Goal: Task Accomplishment & Management: Complete application form

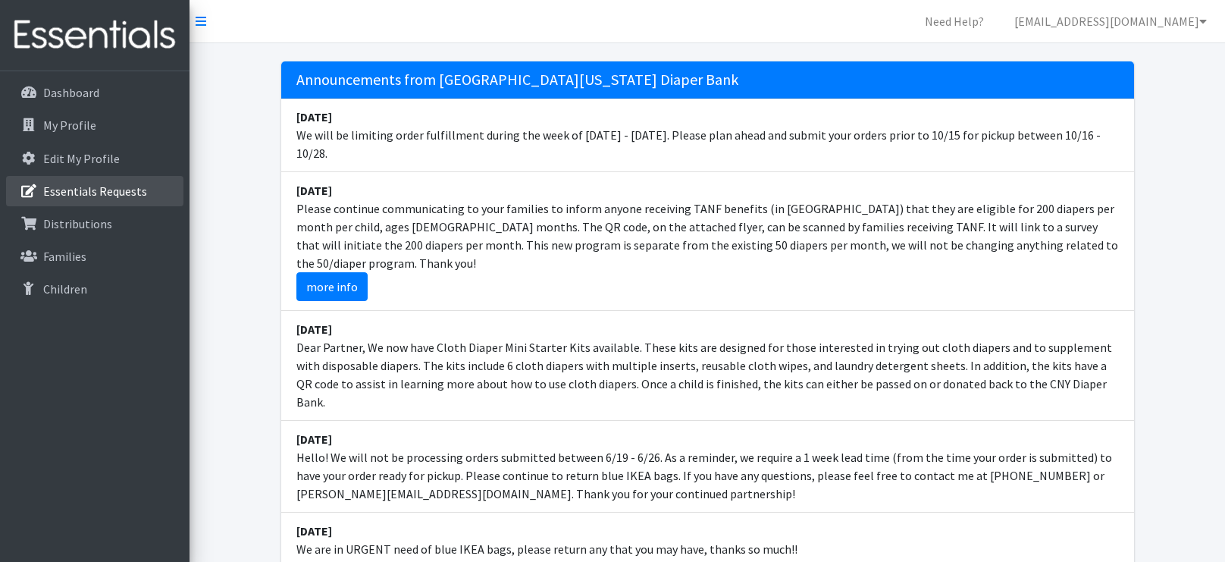
click at [81, 199] on link "Essentials Requests" at bounding box center [94, 191] width 177 height 30
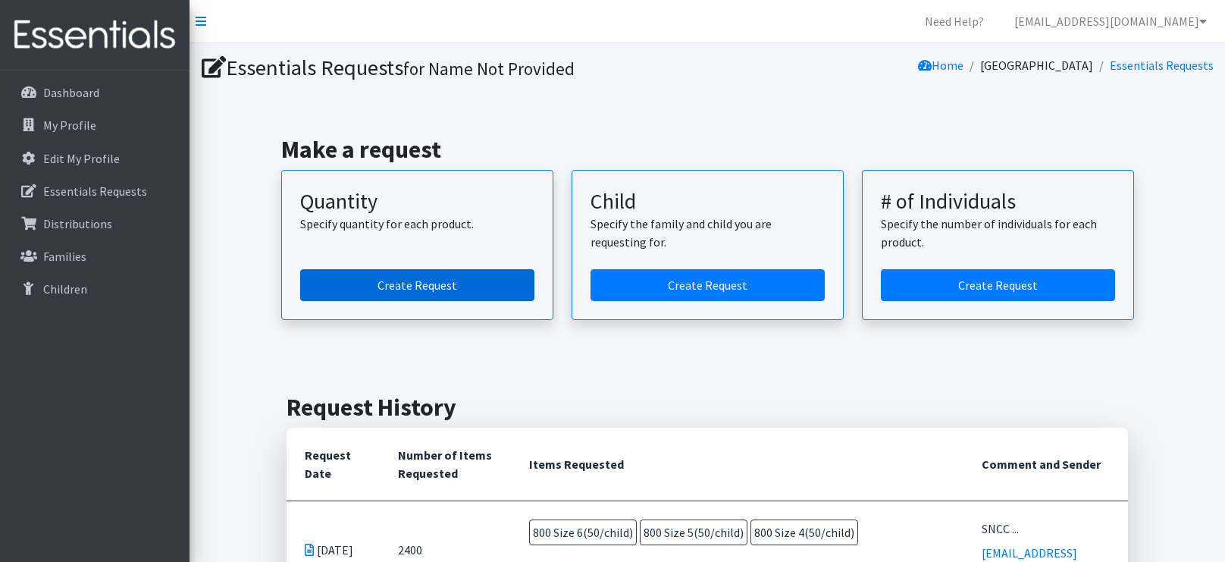
click at [384, 278] on link "Create Request" at bounding box center [417, 285] width 234 height 32
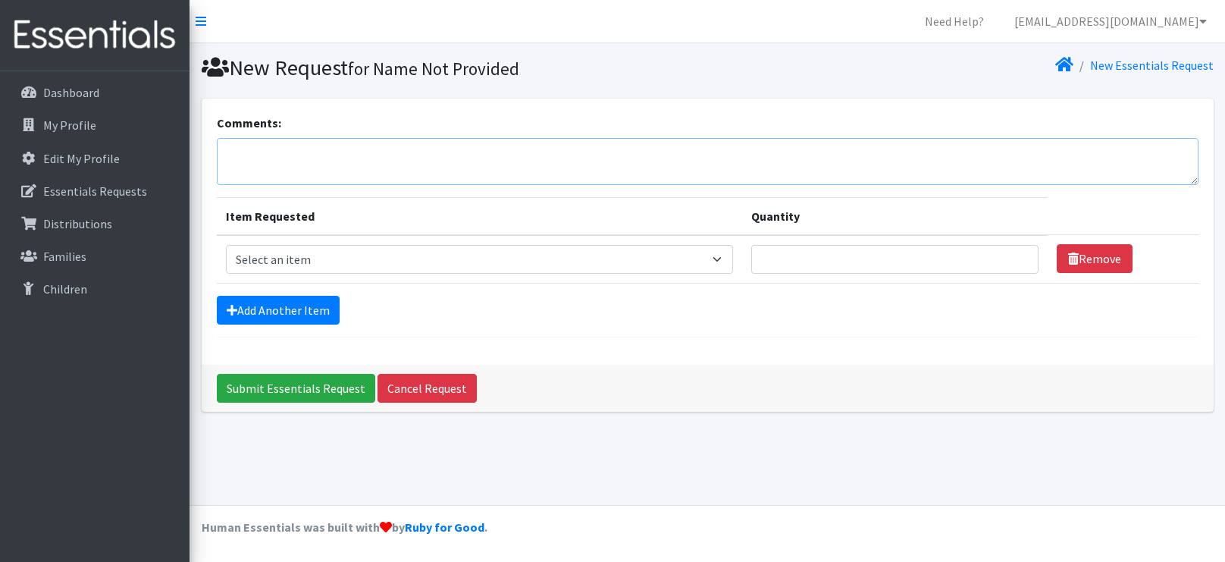
click at [344, 152] on textarea "Comments:" at bounding box center [708, 161] width 982 height 47
type textarea "SNCC 10am [PERSON_NAME] [DATE]"
click at [256, 303] on link "Add Another Item" at bounding box center [278, 310] width 123 height 29
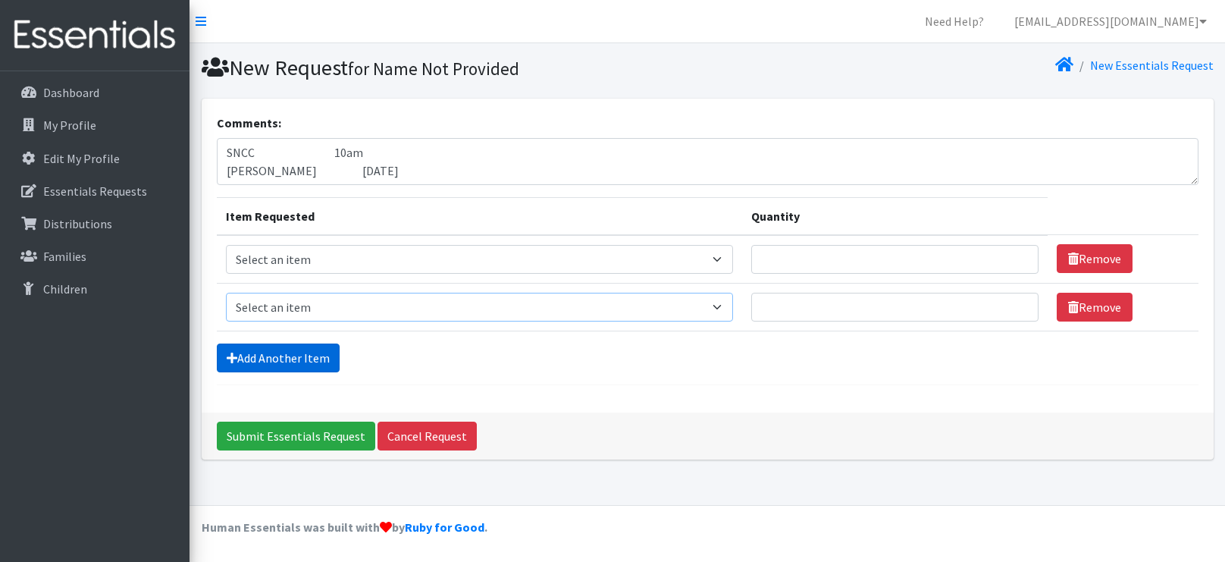
click at [256, 303] on select "Select an item 2T3T(30/child) 3T4T(30/child) 4T5T(30/child) Cloth Diaper Kit (s…" at bounding box center [480, 307] width 508 height 29
click at [243, 360] on link "Add Another Item" at bounding box center [278, 357] width 123 height 29
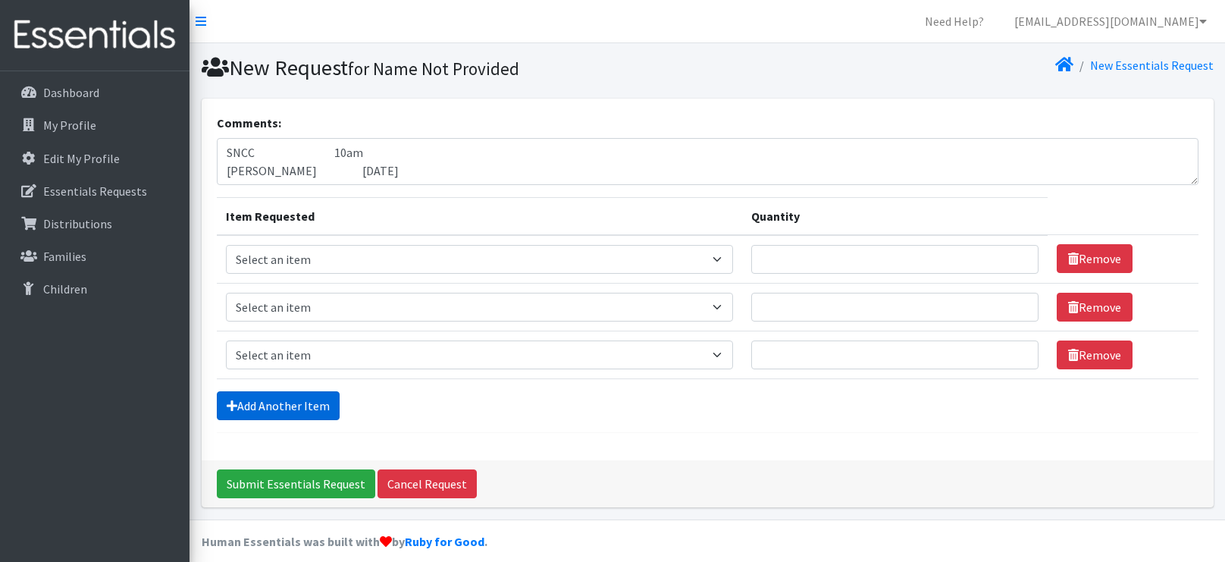
scroll to position [12, 0]
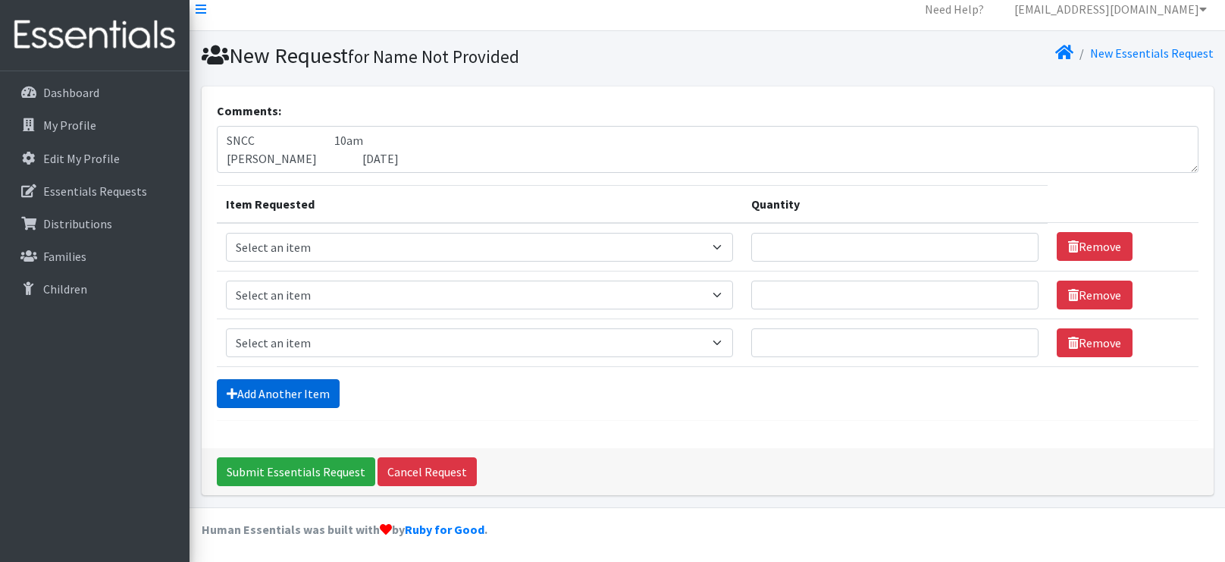
click at [240, 390] on link "Add Another Item" at bounding box center [278, 393] width 123 height 29
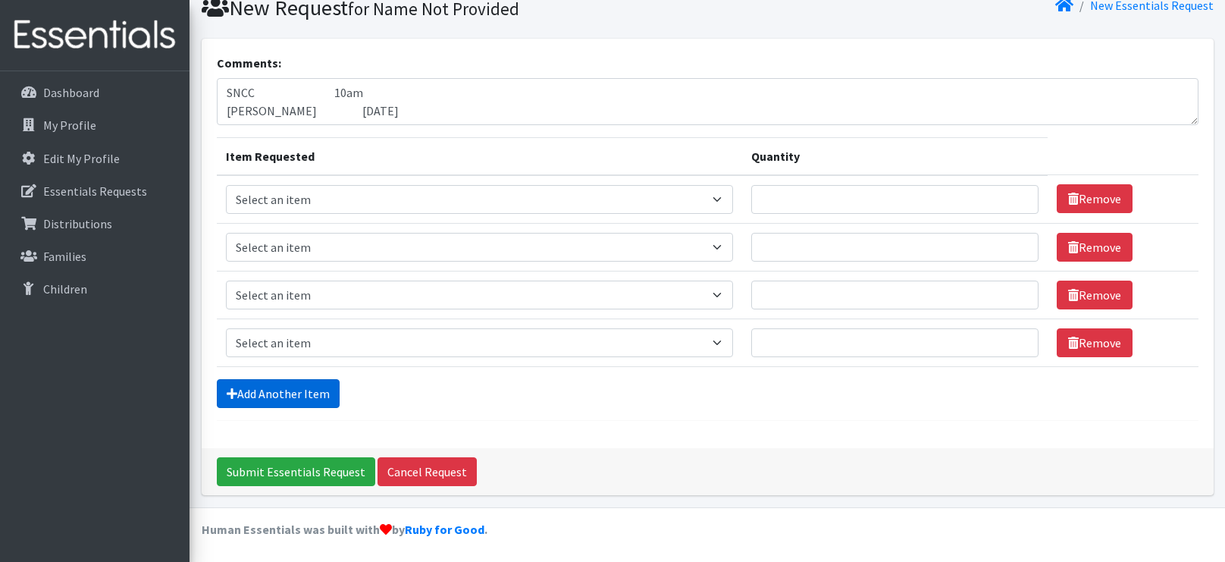
click at [240, 390] on link "Add Another Item" at bounding box center [278, 393] width 123 height 29
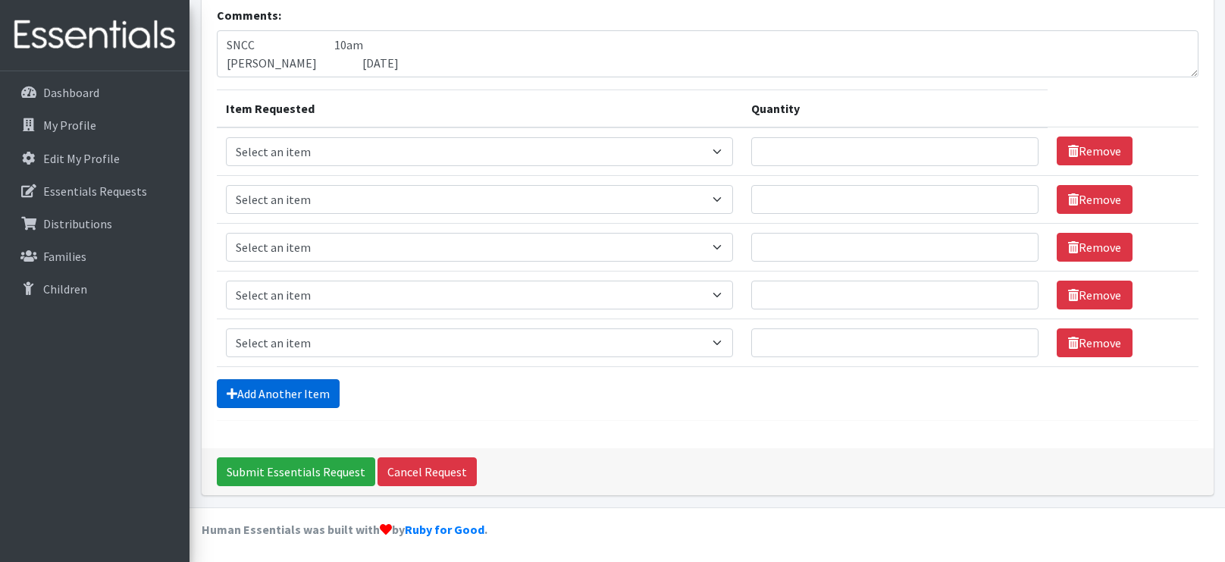
click at [240, 390] on link "Add Another Item" at bounding box center [278, 393] width 123 height 29
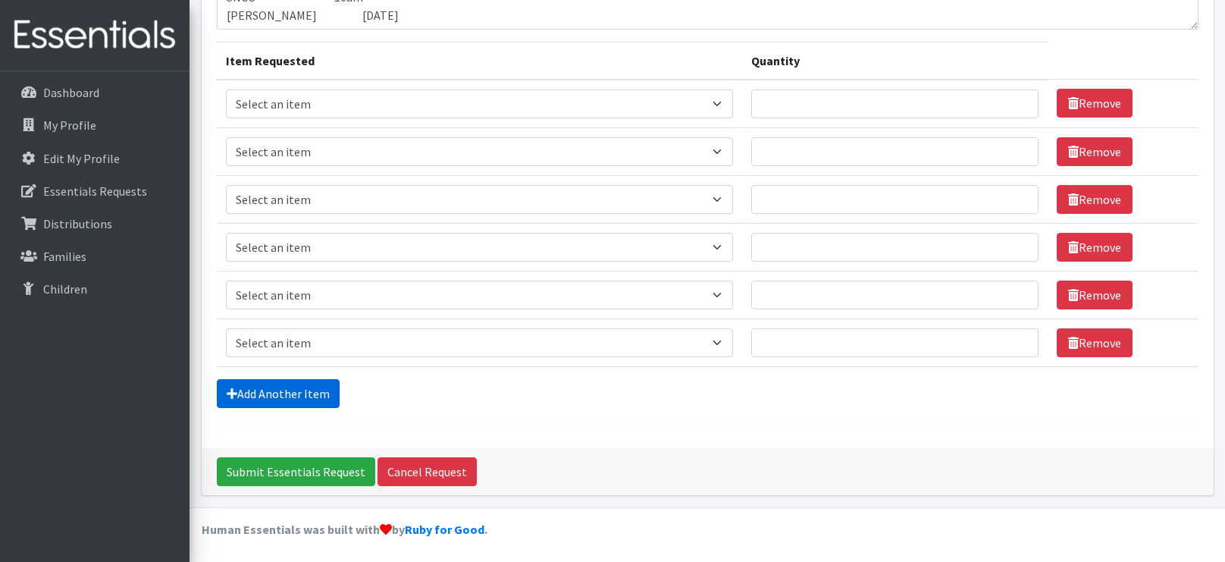
click at [240, 390] on link "Add Another Item" at bounding box center [278, 393] width 123 height 29
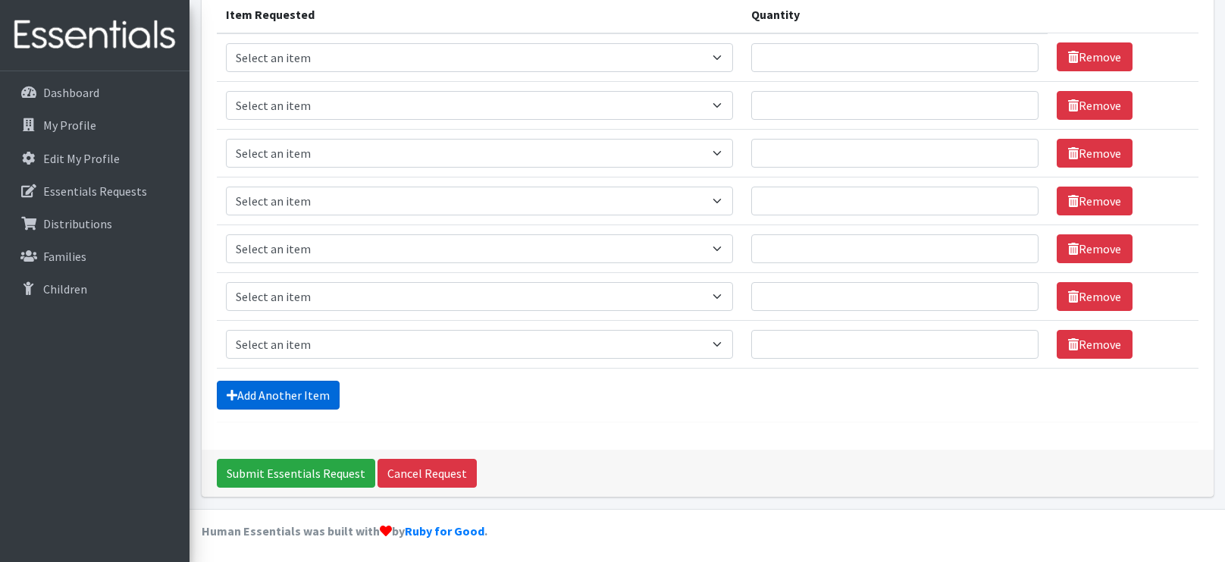
scroll to position [202, 0]
click at [698, 51] on select "Select an item 2T3T(30/child) 3T4T(30/child) 4T5T(30/child) Cloth Diaper Kit (s…" at bounding box center [480, 56] width 508 height 29
select select "966"
click at [226, 42] on select "Select an item 2T3T(30/child) 3T4T(30/child) 4T5T(30/child) Cloth Diaper Kit (s…" at bounding box center [480, 56] width 508 height 29
click at [697, 110] on select "Select an item 2T3T(30/child) 3T4T(30/child) 4T5T(30/child) Cloth Diaper Kit (s…" at bounding box center [480, 104] width 508 height 29
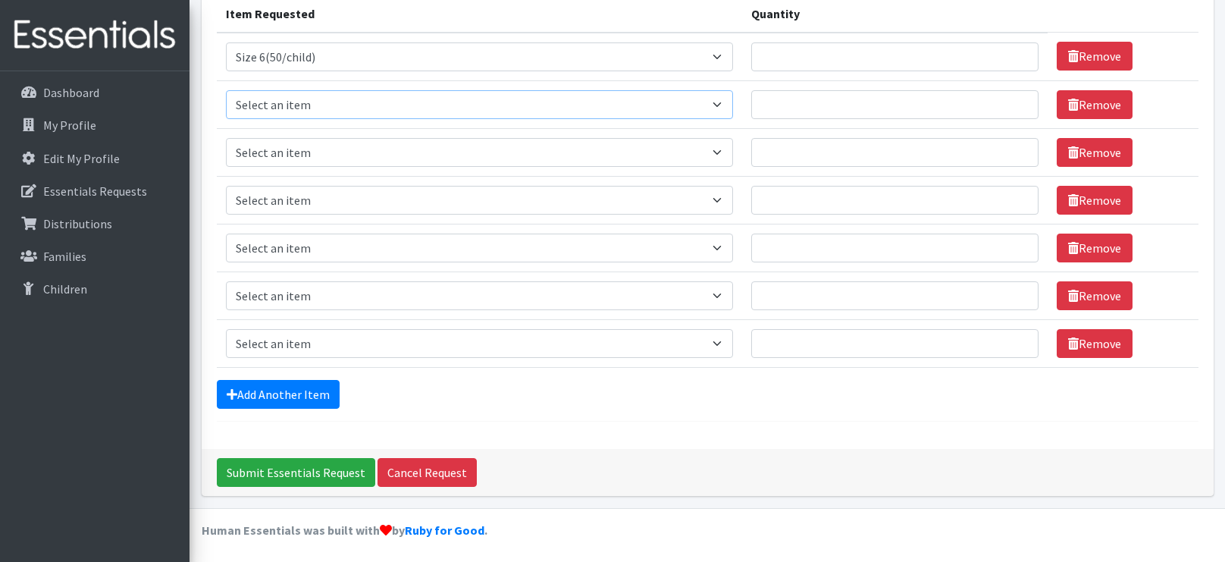
select select "964"
click at [226, 90] on select "Select an item 2T3T(30/child) 3T4T(30/child) 4T5T(30/child) Cloth Diaper Kit (s…" at bounding box center [480, 104] width 508 height 29
click at [596, 155] on select "Select an item 2T3T(30/child) 3T4T(30/child) 4T5T(30/child) Cloth Diaper Kit (s…" at bounding box center [480, 152] width 508 height 29
select select "963"
click at [226, 138] on select "Select an item 2T3T(30/child) 3T4T(30/child) 4T5T(30/child) Cloth Diaper Kit (s…" at bounding box center [480, 152] width 508 height 29
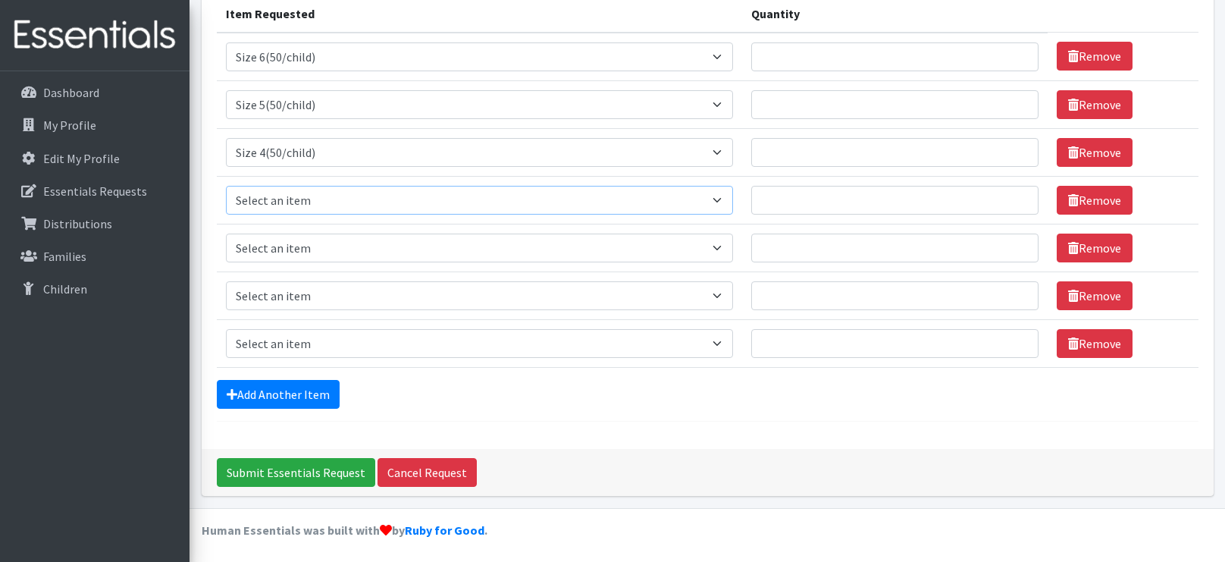
click at [599, 199] on select "Select an item 2T3T(30/child) 3T4T(30/child) 4T5T(30/child) Cloth Diaper Kit (s…" at bounding box center [480, 200] width 508 height 29
select select "954"
click at [226, 186] on select "Select an item 2T3T(30/child) 3T4T(30/child) 4T5T(30/child) Cloth Diaper Kit (s…" at bounding box center [480, 200] width 508 height 29
click at [593, 243] on select "Select an item 2T3T(30/child) 3T4T(30/child) 4T5T(30/child) Cloth Diaper Kit (s…" at bounding box center [480, 248] width 508 height 29
select select "951"
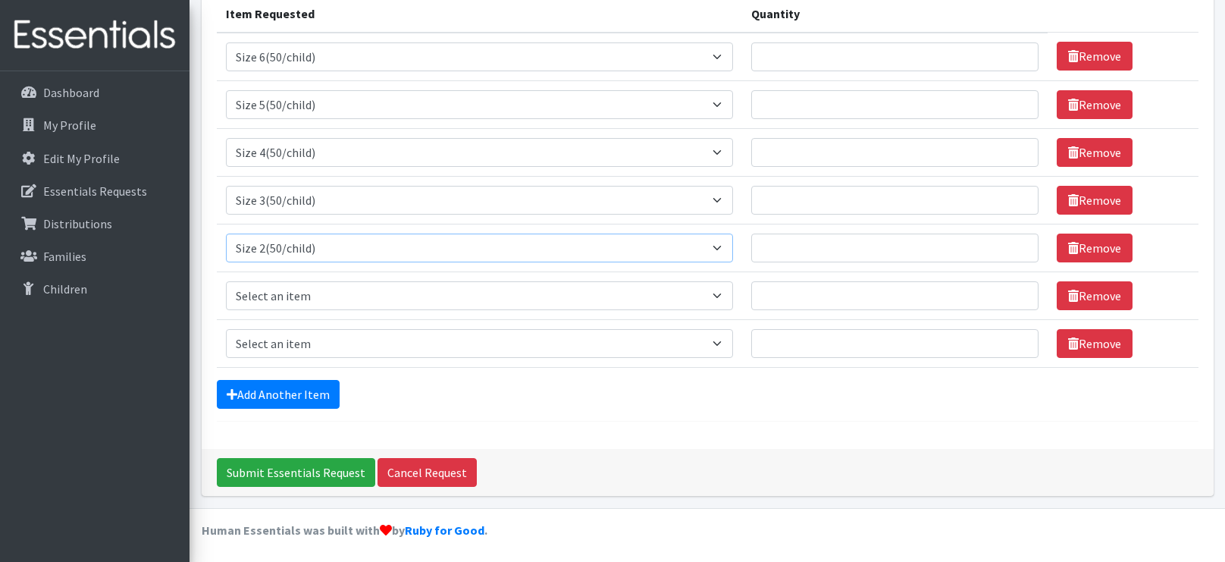
click at [226, 234] on select "Select an item 2T3T(30/child) 3T4T(30/child) 4T5T(30/child) Cloth Diaper Kit (s…" at bounding box center [480, 248] width 508 height 29
click at [514, 299] on select "Select an item 2T3T(30/child) 3T4T(30/child) 4T5T(30/child) Cloth Diaper Kit (s…" at bounding box center [480, 295] width 508 height 29
select select "950"
click at [226, 281] on select "Select an item 2T3T(30/child) 3T4T(30/child) 4T5T(30/child) Cloth Diaper Kit (s…" at bounding box center [480, 295] width 508 height 29
click at [478, 338] on select "Select an item 2T3T(30/child) 3T4T(30/child) 4T5T(30/child) Cloth Diaper Kit (s…" at bounding box center [480, 343] width 508 height 29
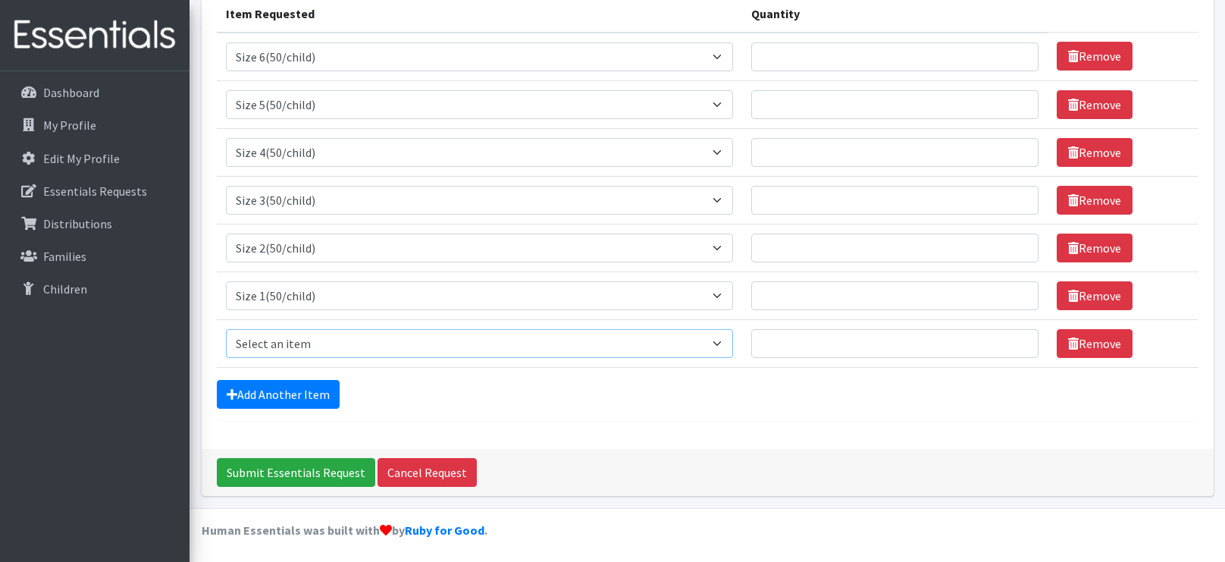
select select "961"
click at [226, 329] on select "Select an item 2T3T(30/child) 3T4T(30/child) 4T5T(30/child) Cloth Diaper Kit (s…" at bounding box center [480, 343] width 508 height 29
click at [328, 387] on link "Add Another Item" at bounding box center [278, 394] width 123 height 29
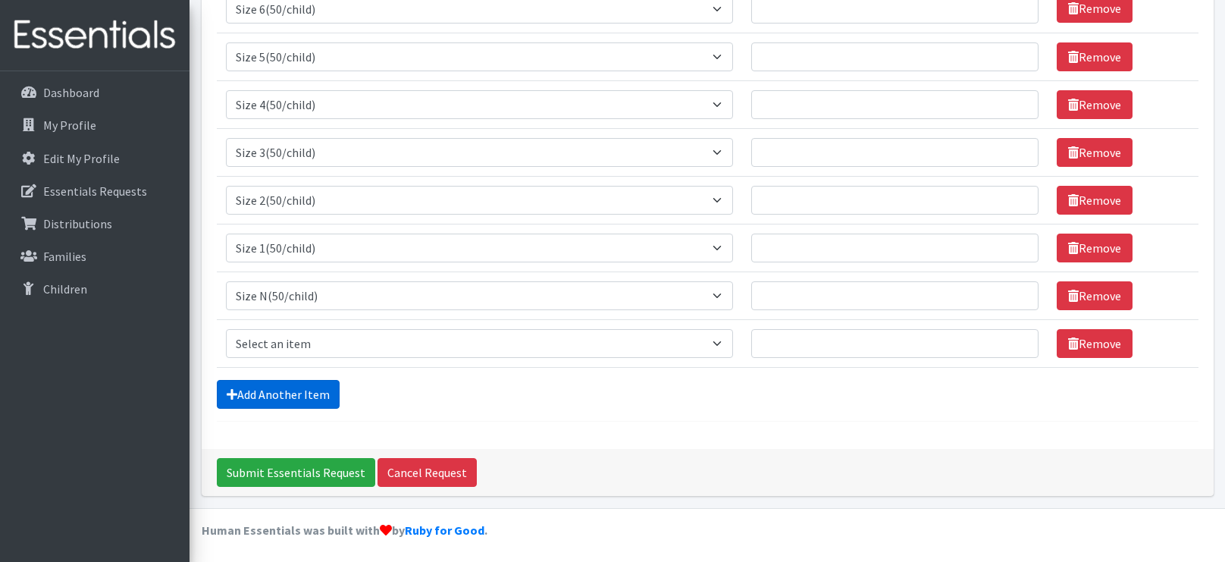
click at [328, 387] on link "Add Another Item" at bounding box center [278, 394] width 123 height 29
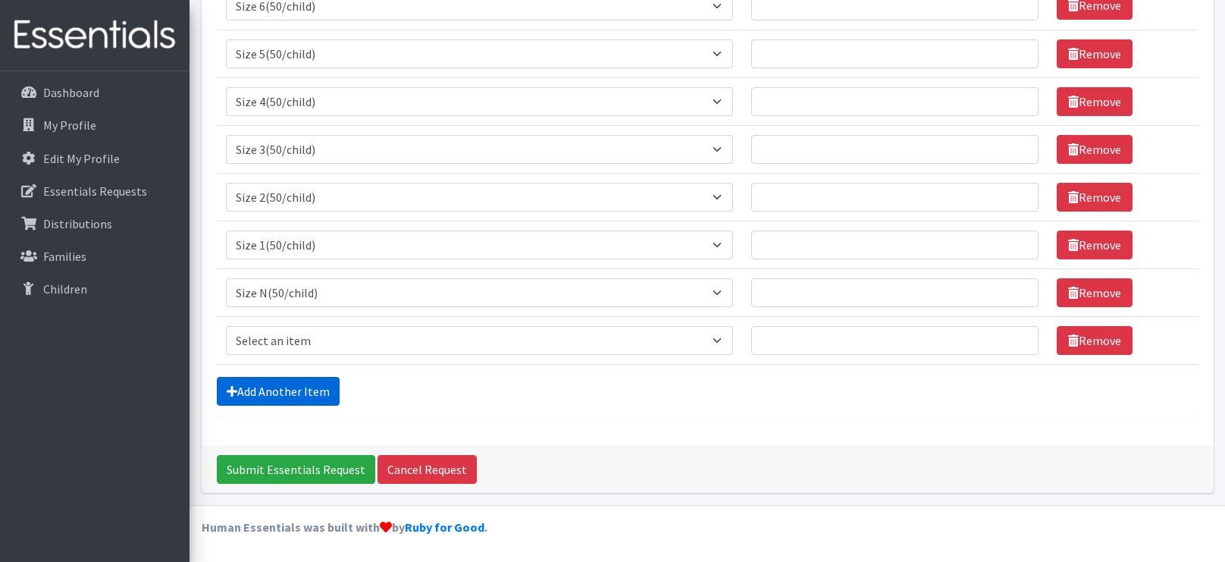
scroll to position [298, 0]
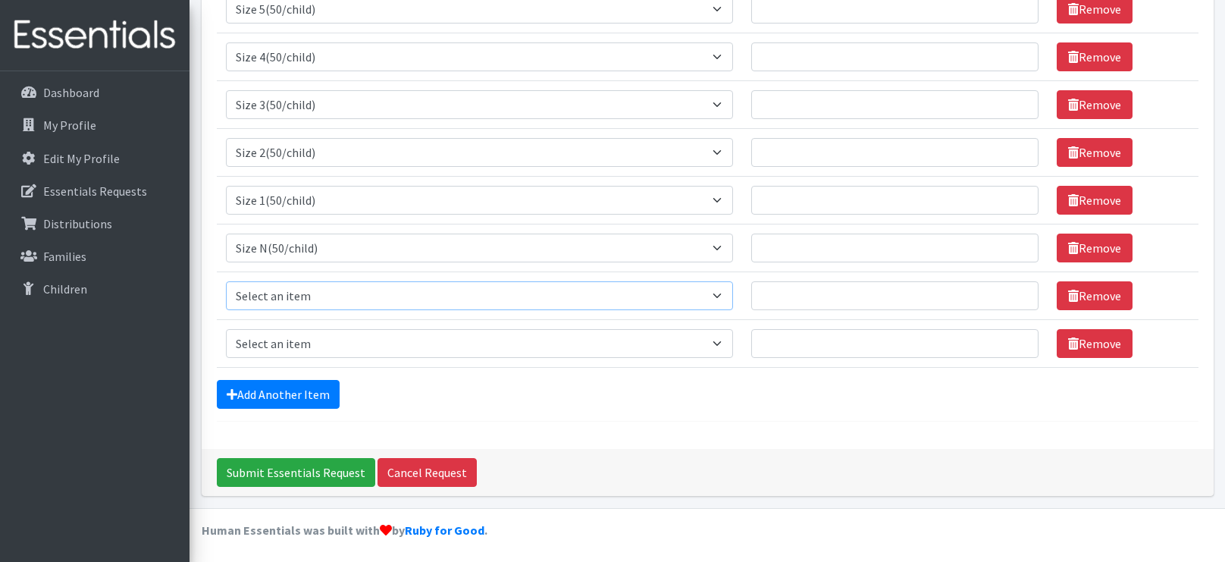
click at [351, 298] on select "Select an item 2T3T(30/child) 3T4T(30/child) 4T5T(30/child) Cloth Diaper Kit (s…" at bounding box center [480, 295] width 508 height 29
select select "953"
click at [226, 281] on select "Select an item 2T3T(30/child) 3T4T(30/child) 4T5T(30/child) Cloth Diaper Kit (s…" at bounding box center [480, 295] width 508 height 29
click at [275, 346] on select "Select an item 2T3T(30/child) 3T4T(30/child) 4T5T(30/child) Cloth Diaper Kit (s…" at bounding box center [480, 343] width 508 height 29
select select "941"
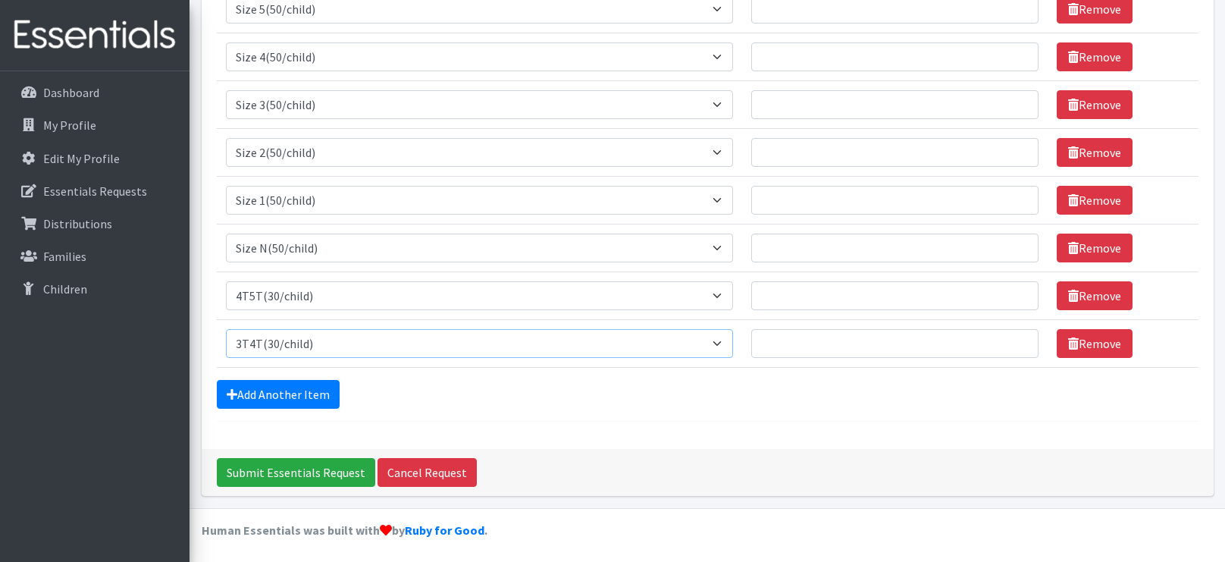
click at [226, 329] on select "Select an item 2T3T(30/child) 3T4T(30/child) 4T5T(30/child) Cloth Diaper Kit (s…" at bounding box center [480, 343] width 508 height 29
click at [817, 290] on input "Quantity" at bounding box center [894, 295] width 287 height 29
type input "300"
click at [807, 346] on input "Quantity" at bounding box center [894, 343] width 287 height 29
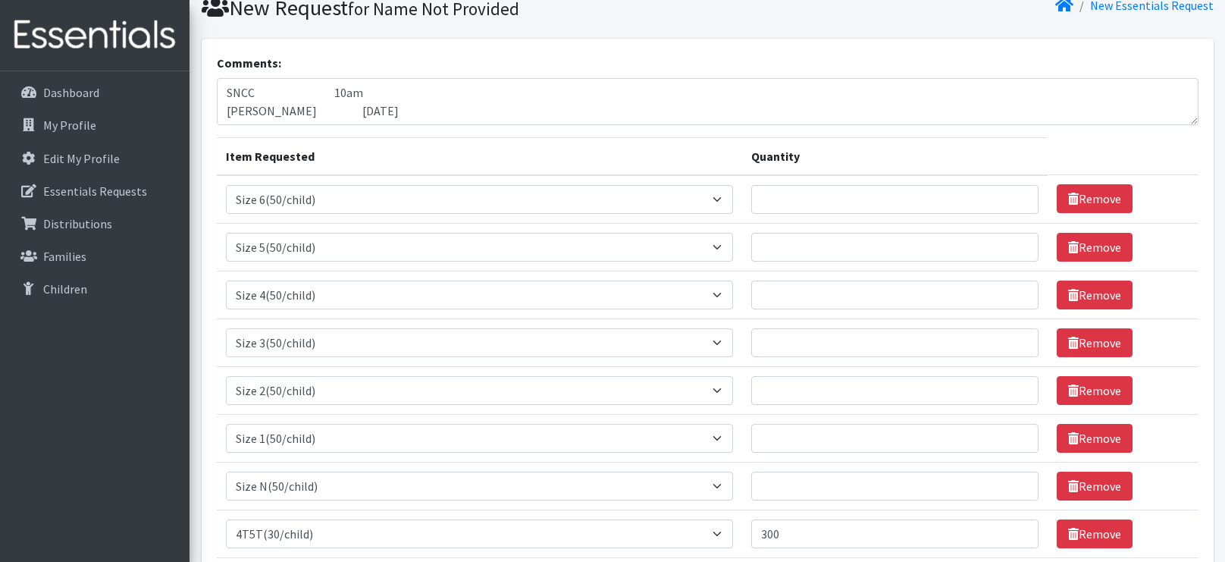
scroll to position [49, 0]
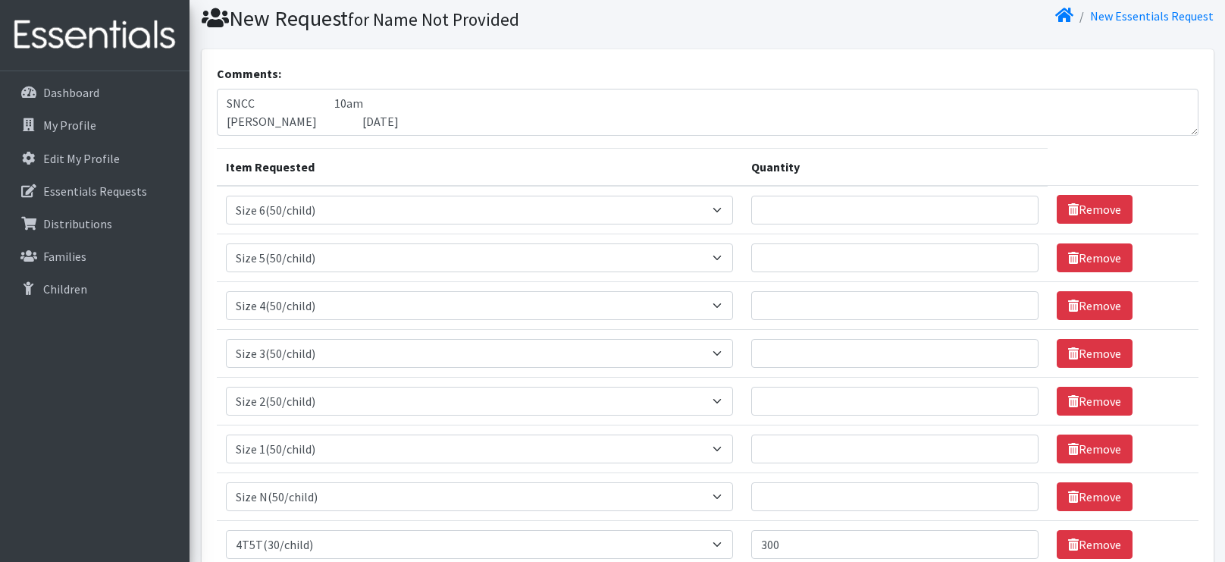
type input "180"
click at [857, 216] on input "Quantity" at bounding box center [894, 210] width 287 height 29
type input "800"
click at [847, 250] on input "Quantity" at bounding box center [894, 257] width 287 height 29
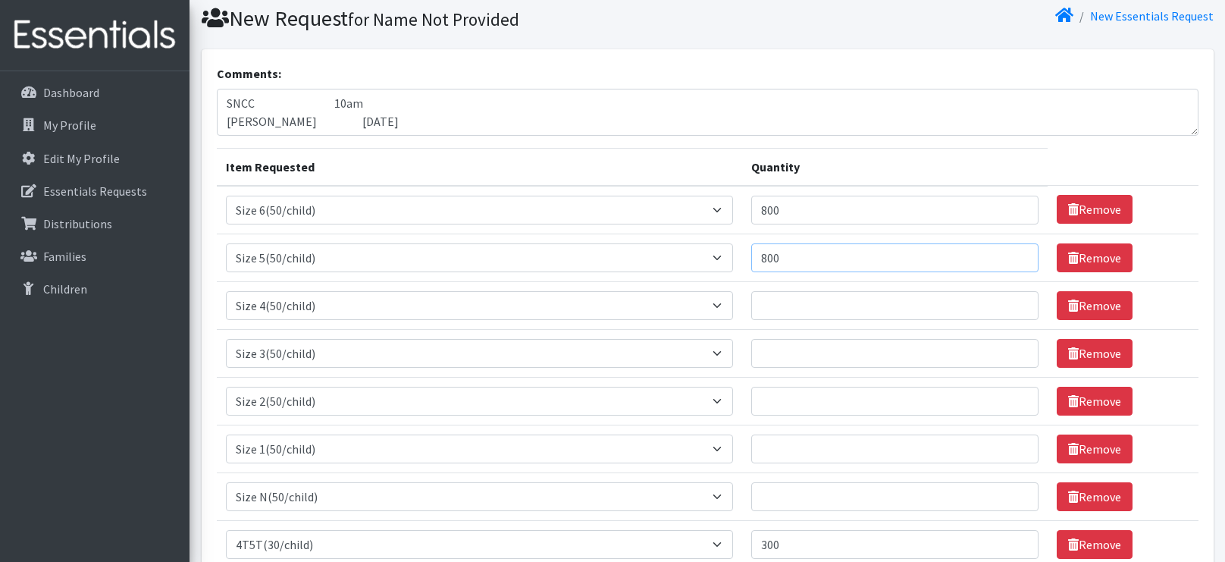
type input "800"
click at [805, 306] on input "Quantity" at bounding box center [894, 305] width 287 height 29
type input "800"
click at [779, 356] on input "Quantity" at bounding box center [894, 353] width 287 height 29
type input "500"
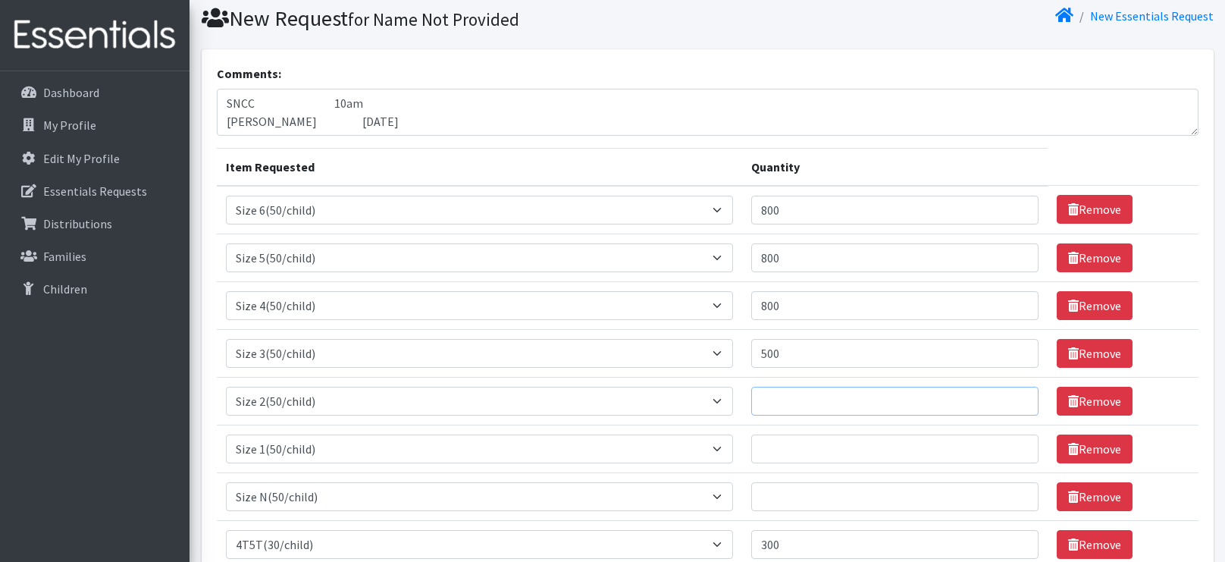
click at [765, 393] on input "Quantity" at bounding box center [894, 401] width 287 height 29
type input "300"
click at [751, 457] on input "Quantity" at bounding box center [894, 448] width 287 height 29
type input "300"
click at [760, 491] on input "Quantity" at bounding box center [894, 496] width 287 height 29
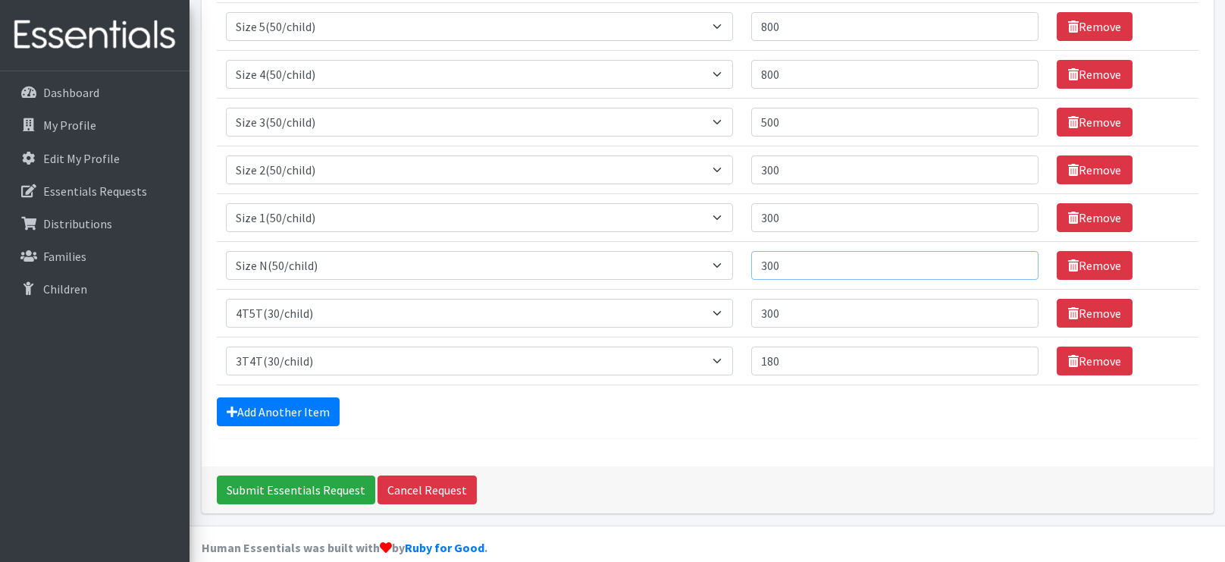
scroll to position [298, 0]
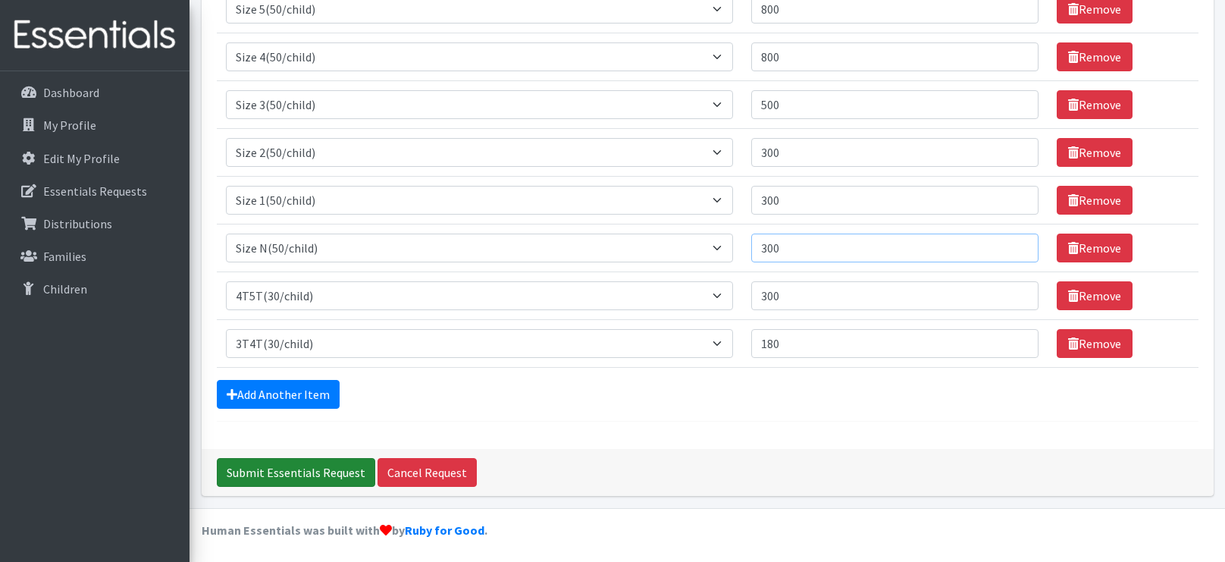
type input "300"
click at [293, 459] on input "Submit Essentials Request" at bounding box center [296, 472] width 158 height 29
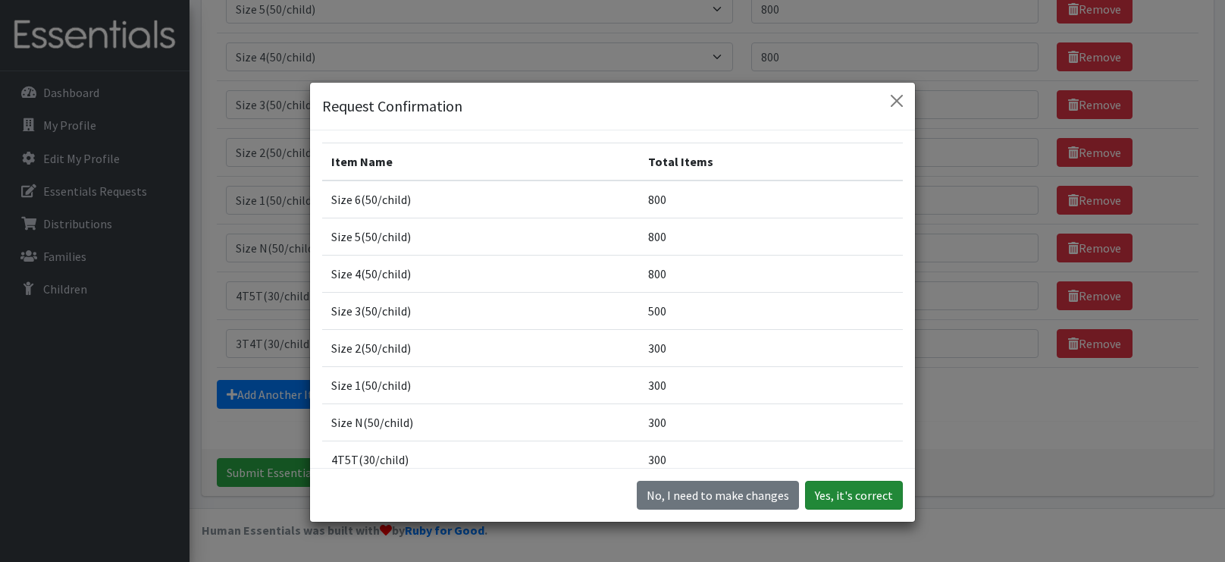
click at [851, 500] on button "Yes, it's correct" at bounding box center [854, 495] width 98 height 29
